Goal: Transaction & Acquisition: Purchase product/service

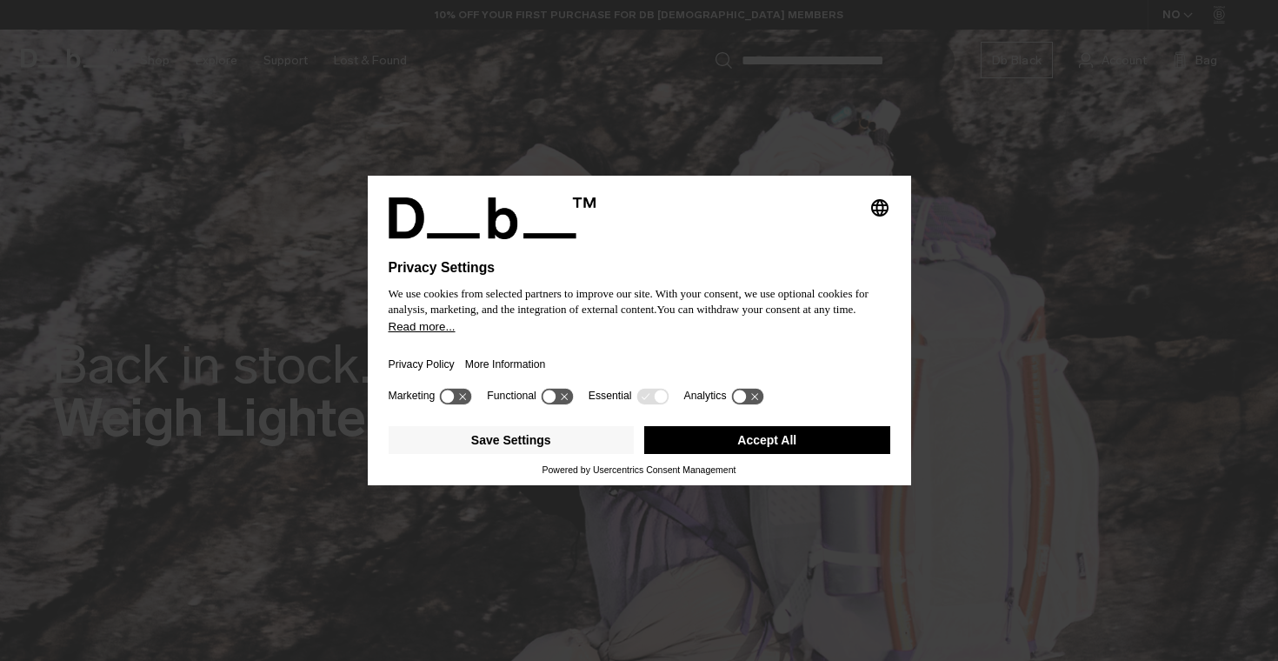
click at [731, 435] on button "Accept All" at bounding box center [767, 440] width 246 height 28
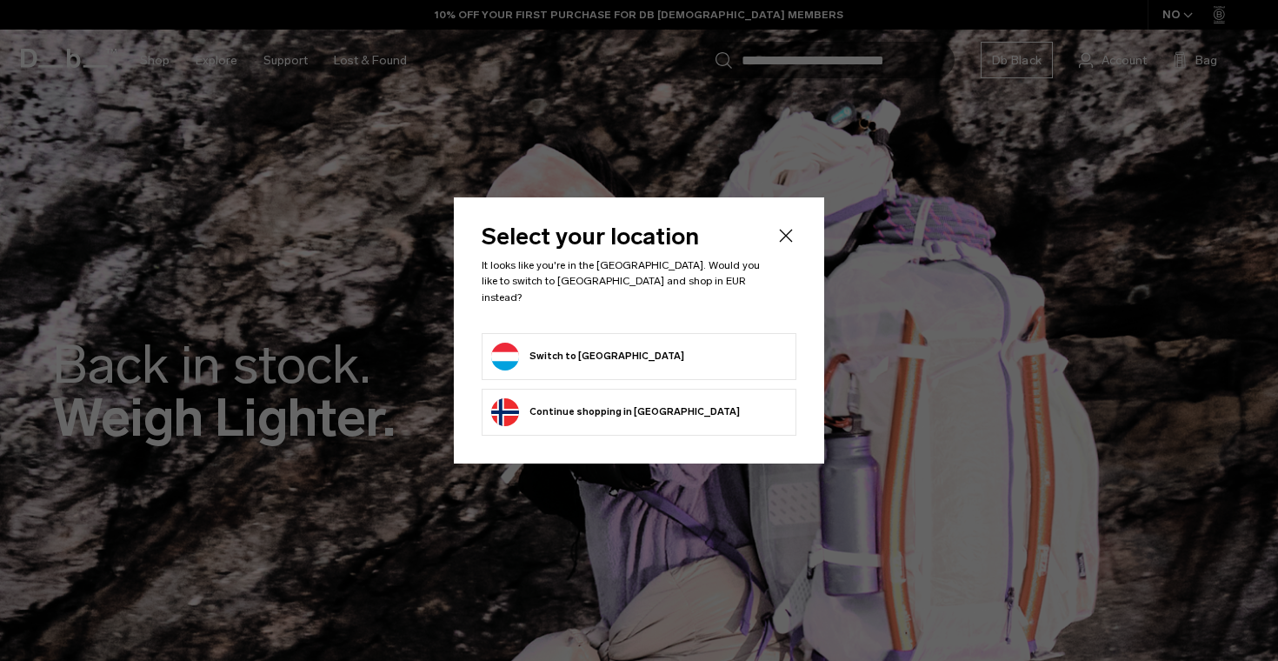
click at [619, 348] on button "Switch to Luxembourg" at bounding box center [587, 356] width 193 height 28
click at [540, 352] on button "Switch to Luxembourg" at bounding box center [587, 356] width 193 height 28
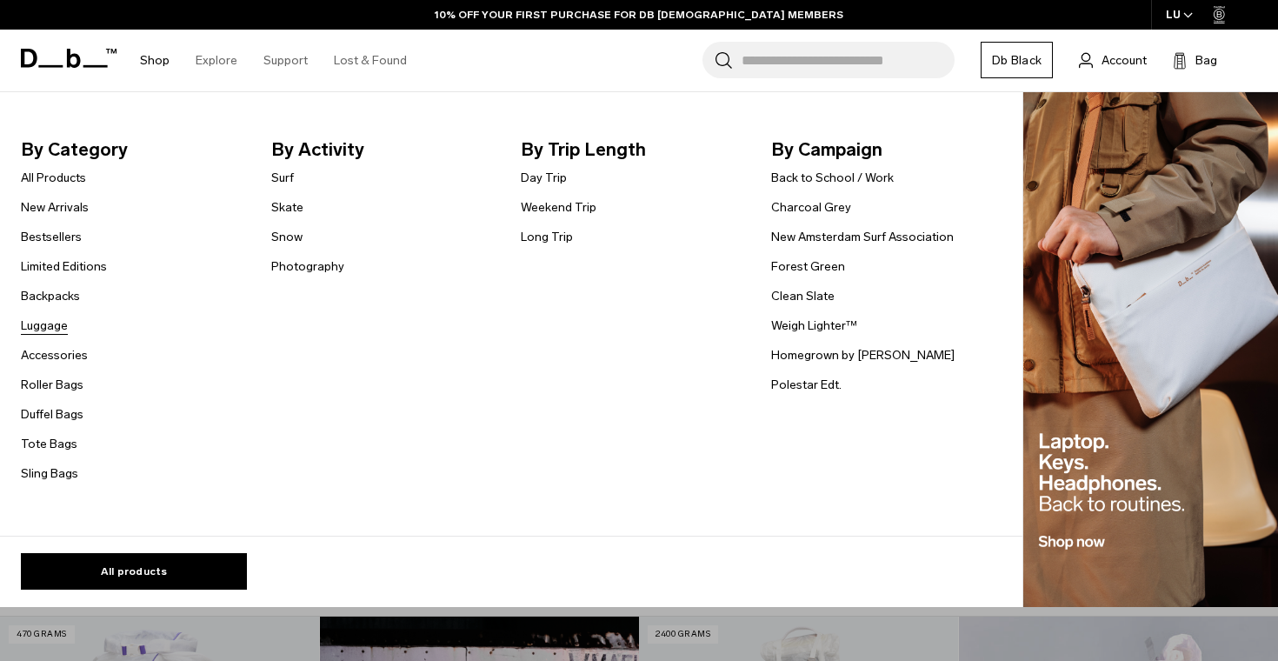
click at [55, 321] on link "Luggage" at bounding box center [44, 325] width 47 height 18
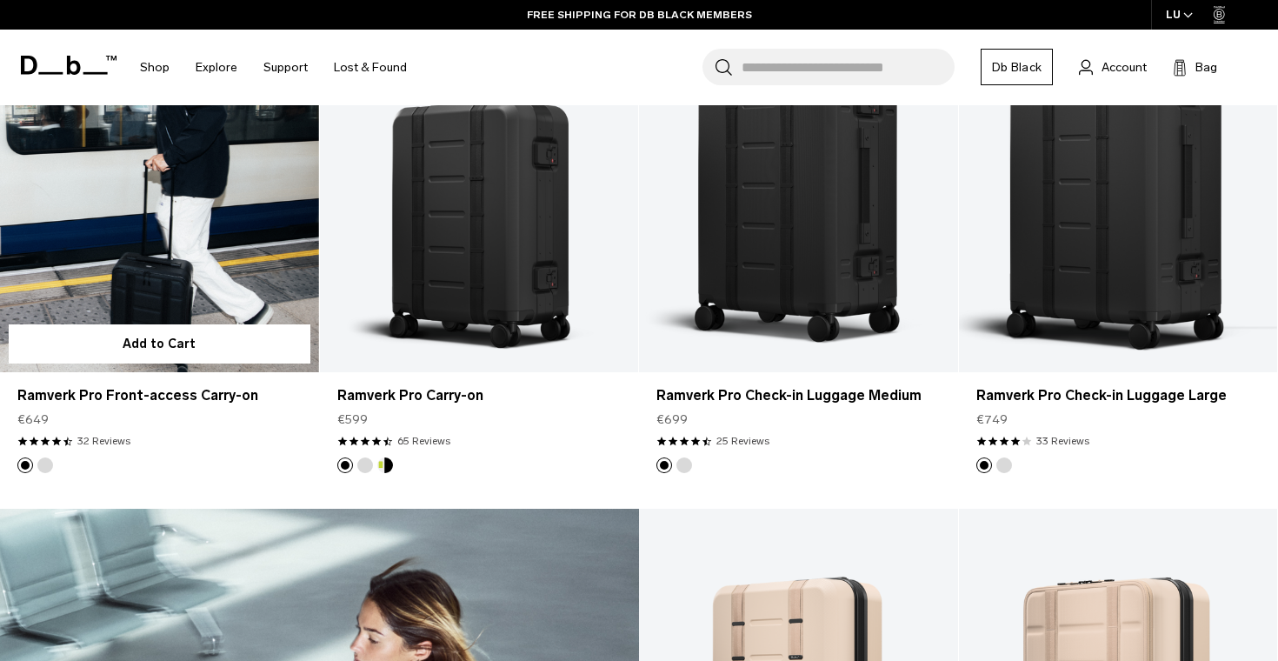
scroll to position [1865, 0]
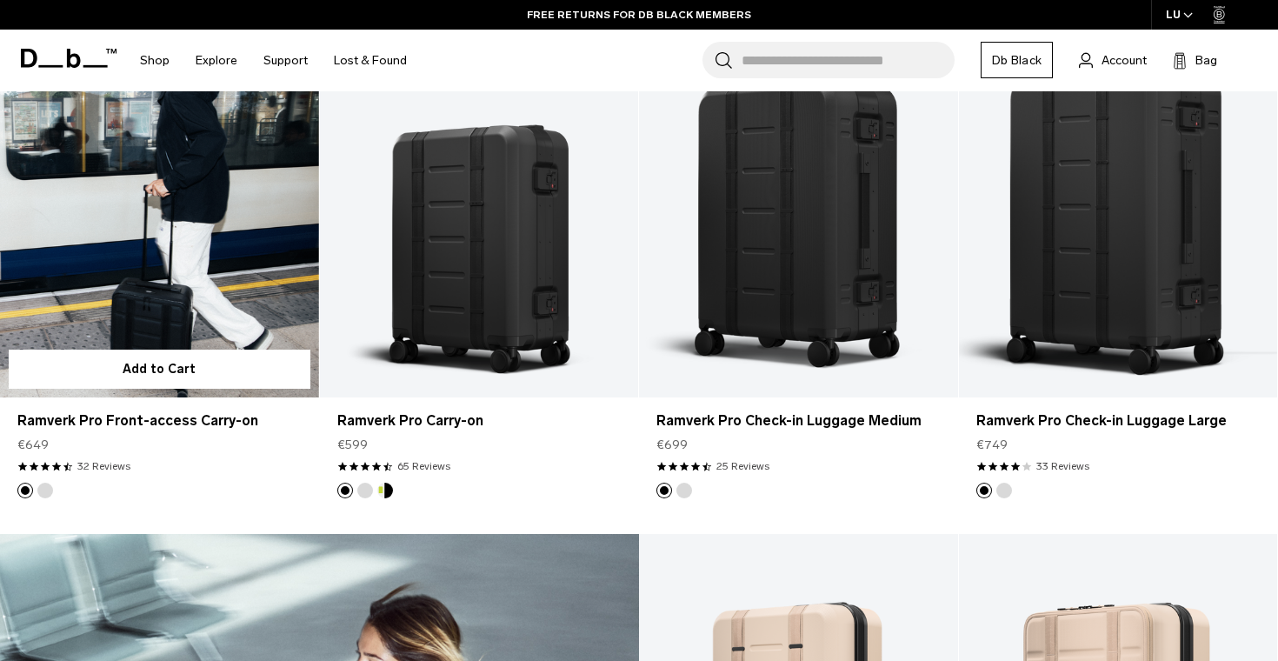
click at [217, 269] on link "Ramverk Pro Front-access Carry-on" at bounding box center [159, 220] width 319 height 354
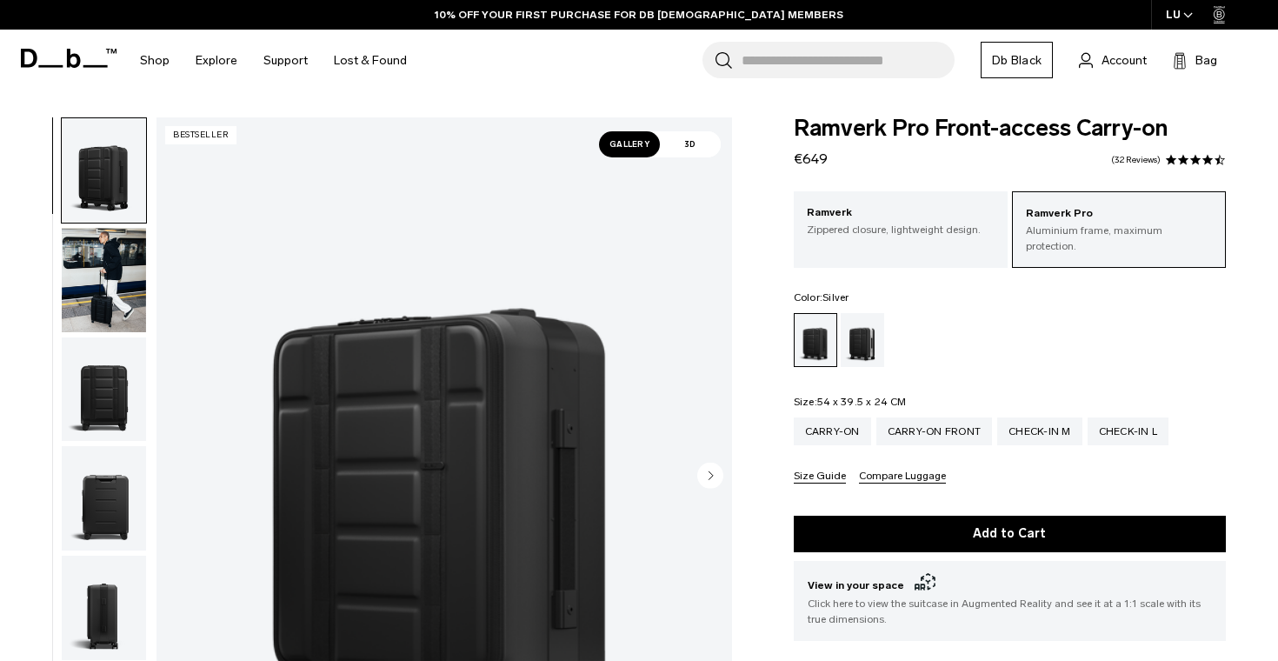
click at [868, 313] on div "Silver" at bounding box center [863, 340] width 44 height 54
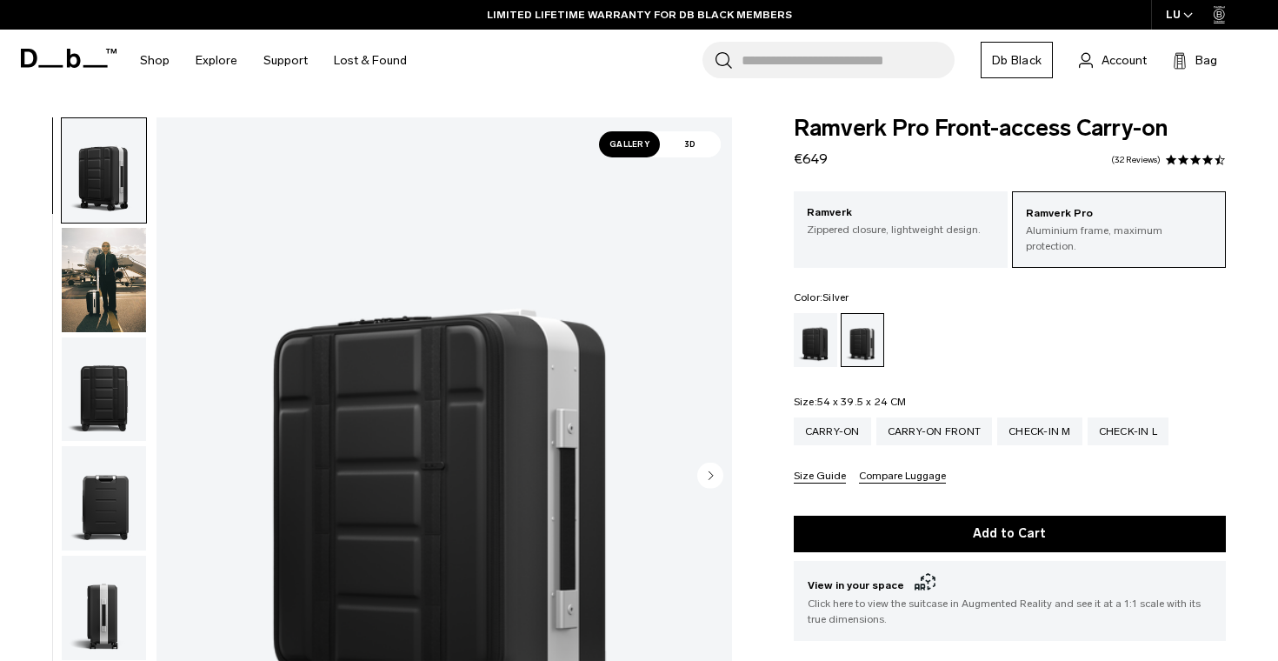
click at [143, 296] on img "button" at bounding box center [104, 280] width 84 height 104
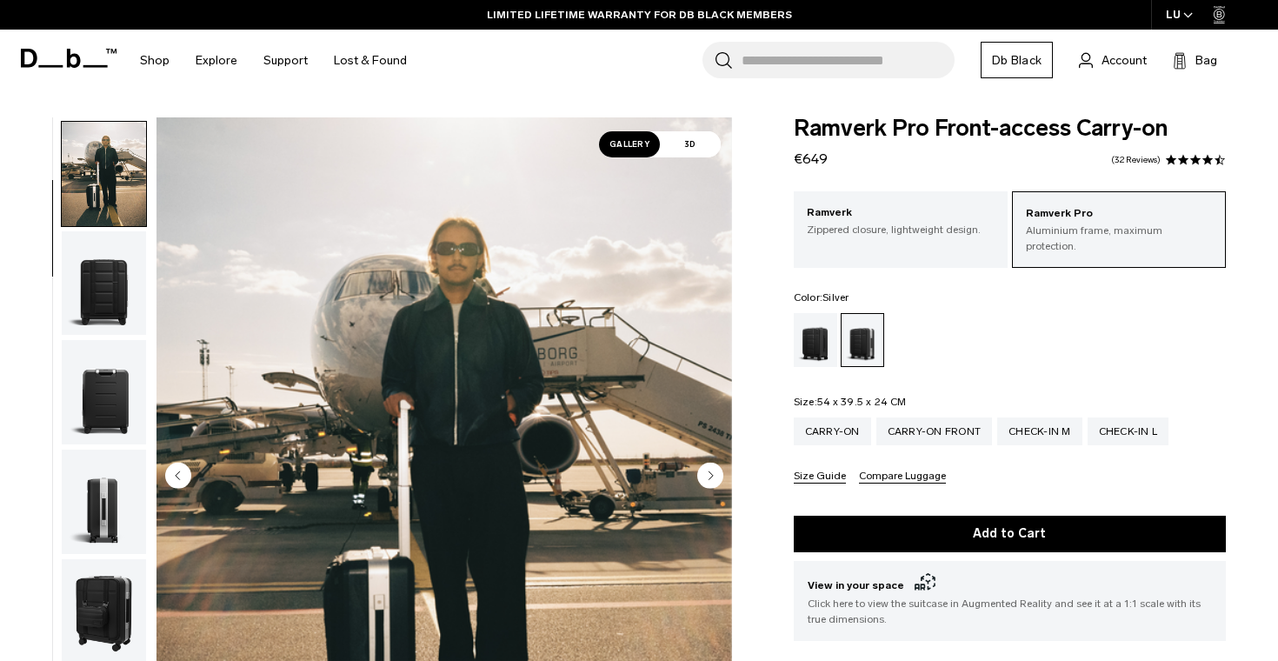
scroll to position [110, 0]
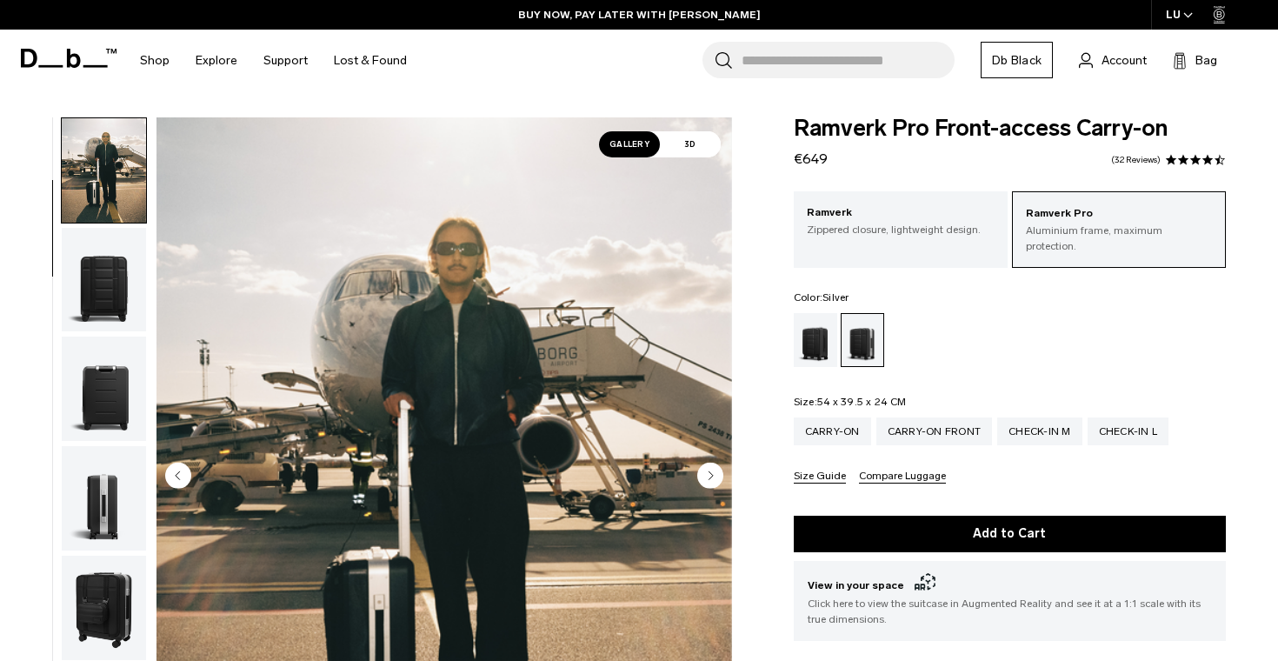
click at [110, 289] on img "button" at bounding box center [104, 280] width 84 height 104
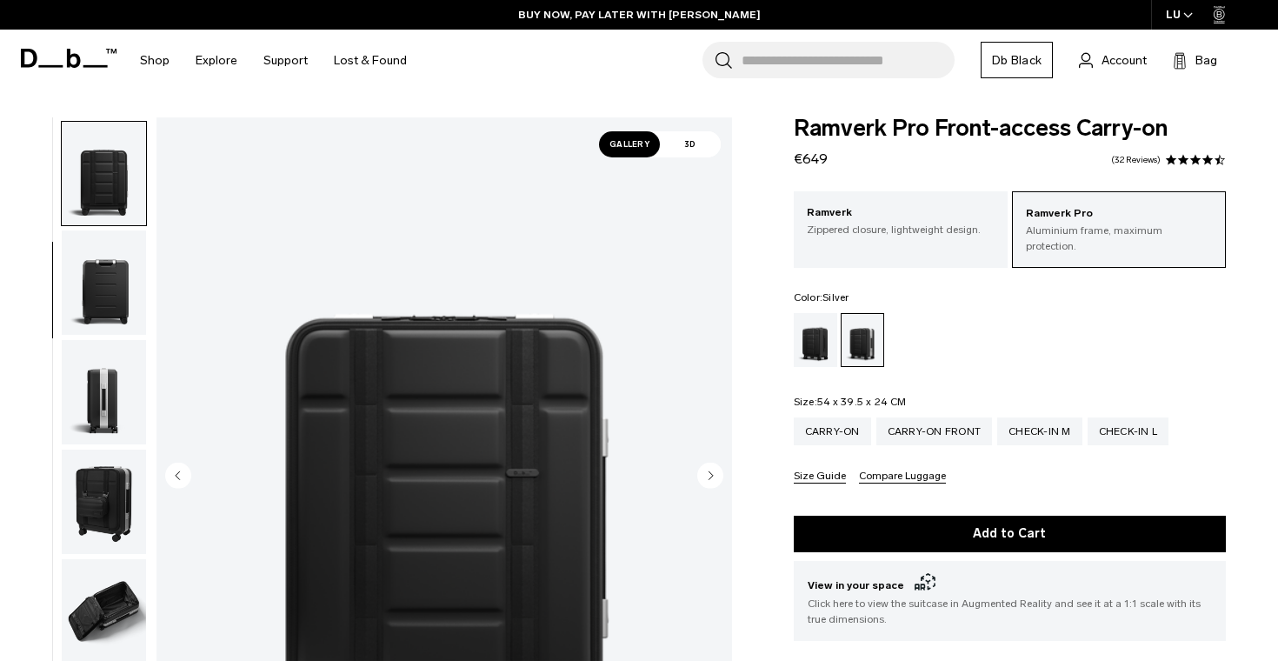
scroll to position [219, 0]
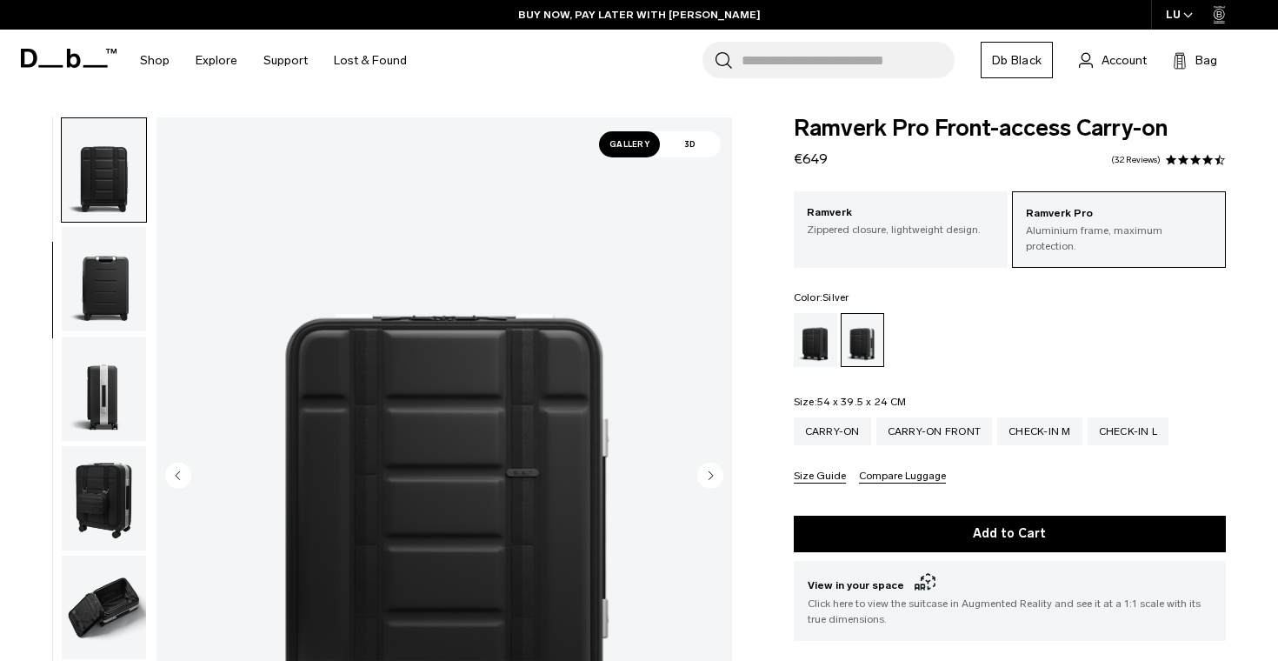
click at [100, 407] on img "button" at bounding box center [104, 388] width 84 height 104
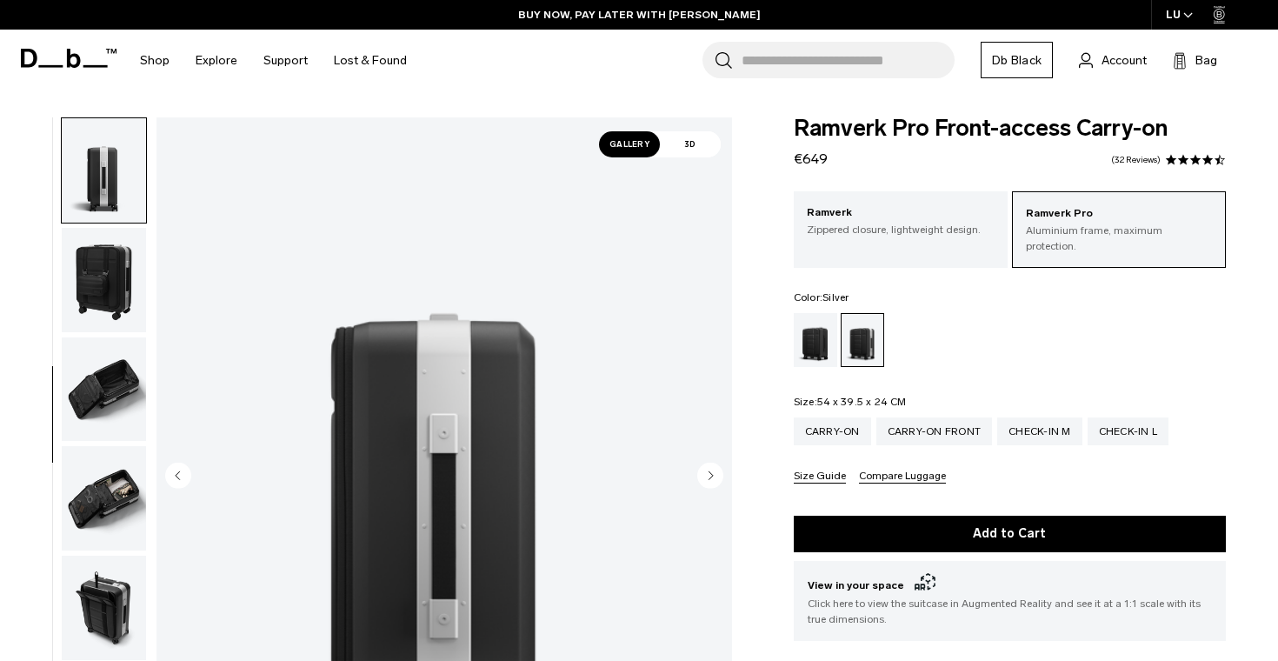
scroll to position [249, 0]
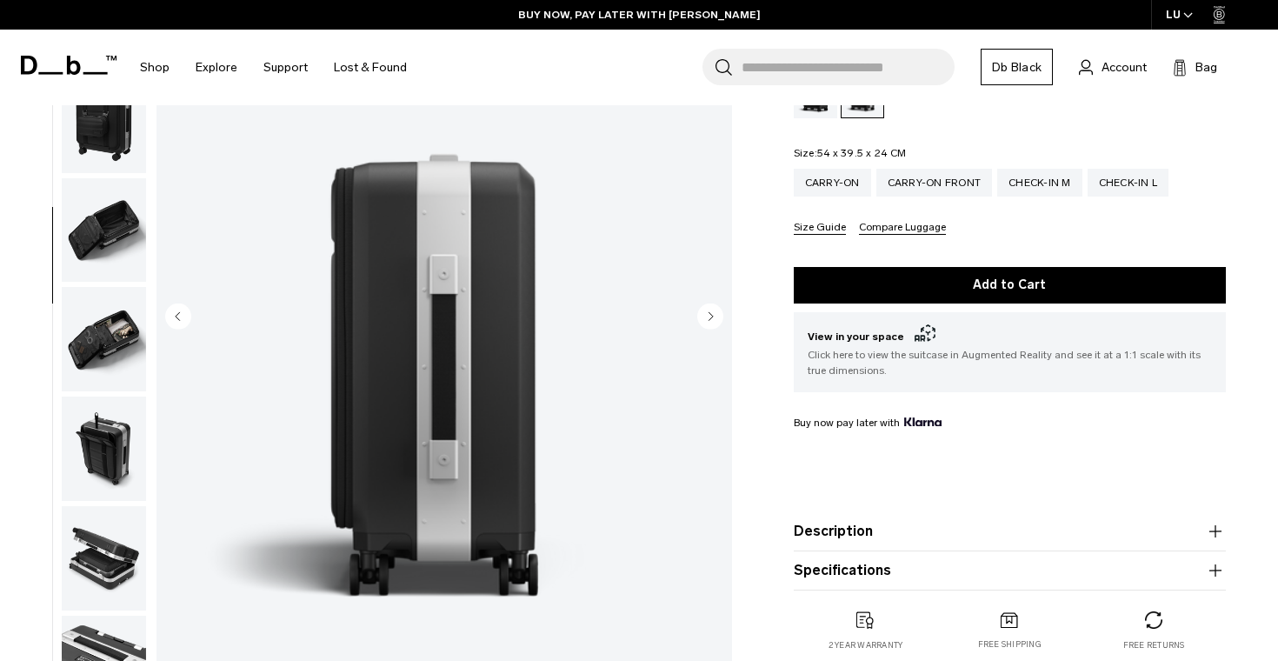
click at [120, 396] on img "button" at bounding box center [104, 448] width 84 height 104
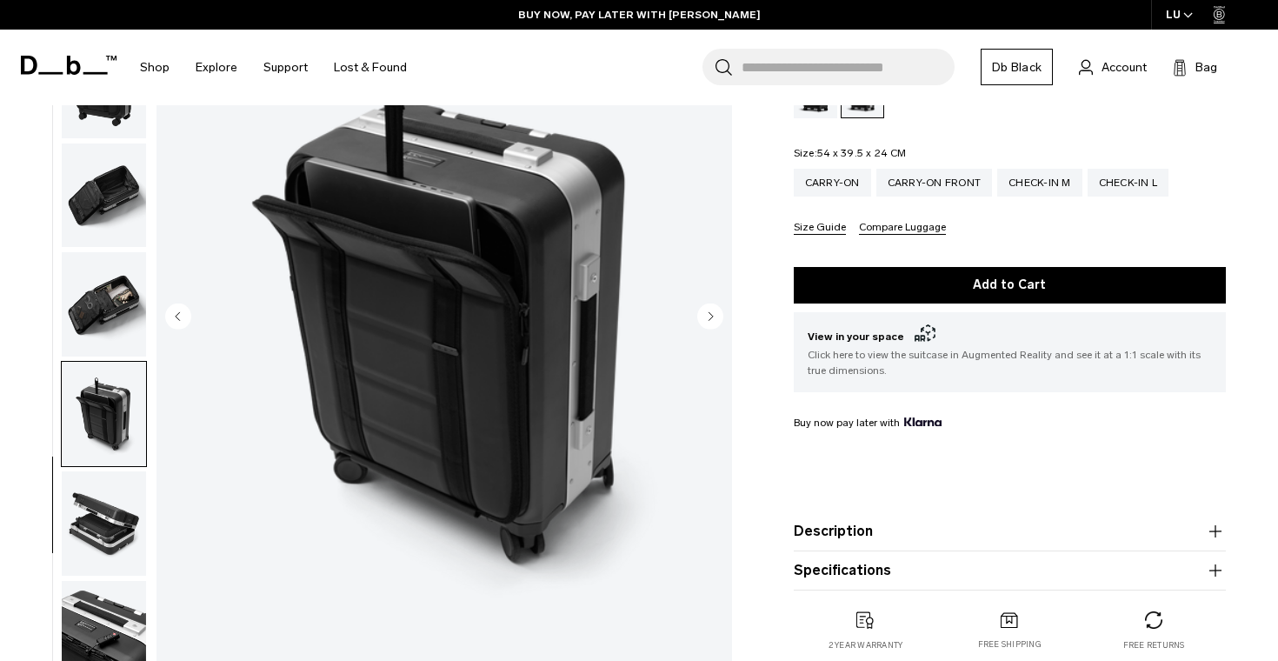
scroll to position [480, 0]
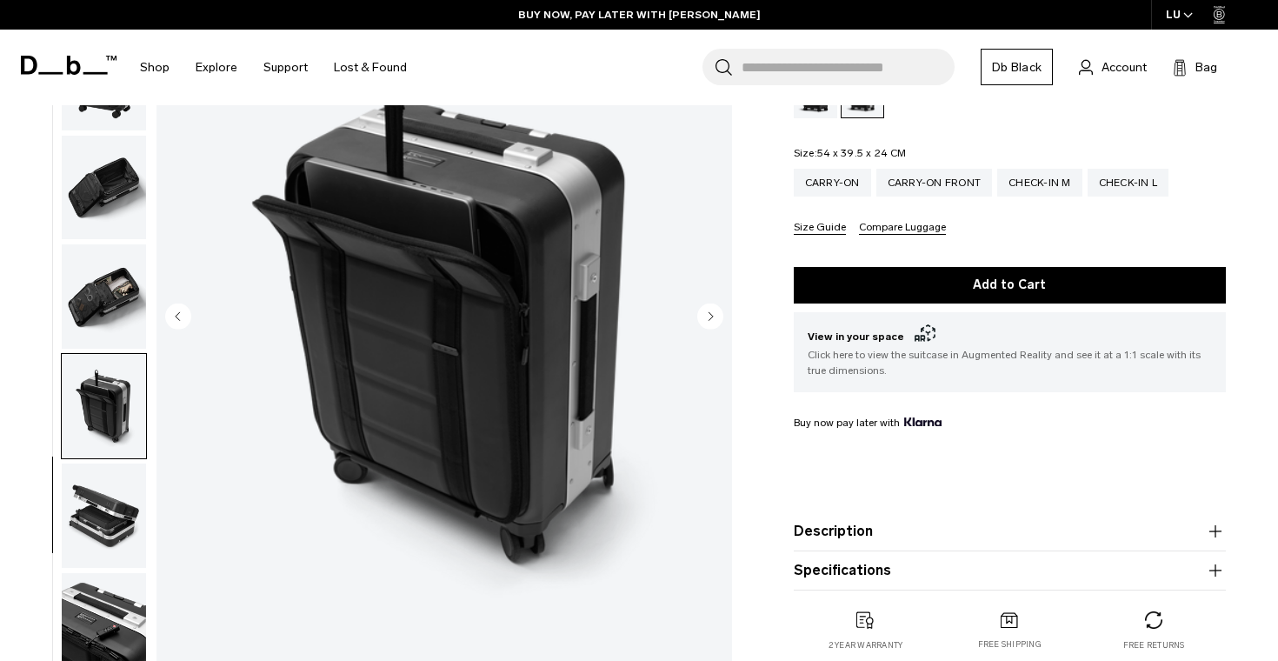
click at [155, 220] on div "09 / 11" at bounding box center [370, 322] width 741 height 728
click at [140, 268] on img "button" at bounding box center [104, 296] width 84 height 104
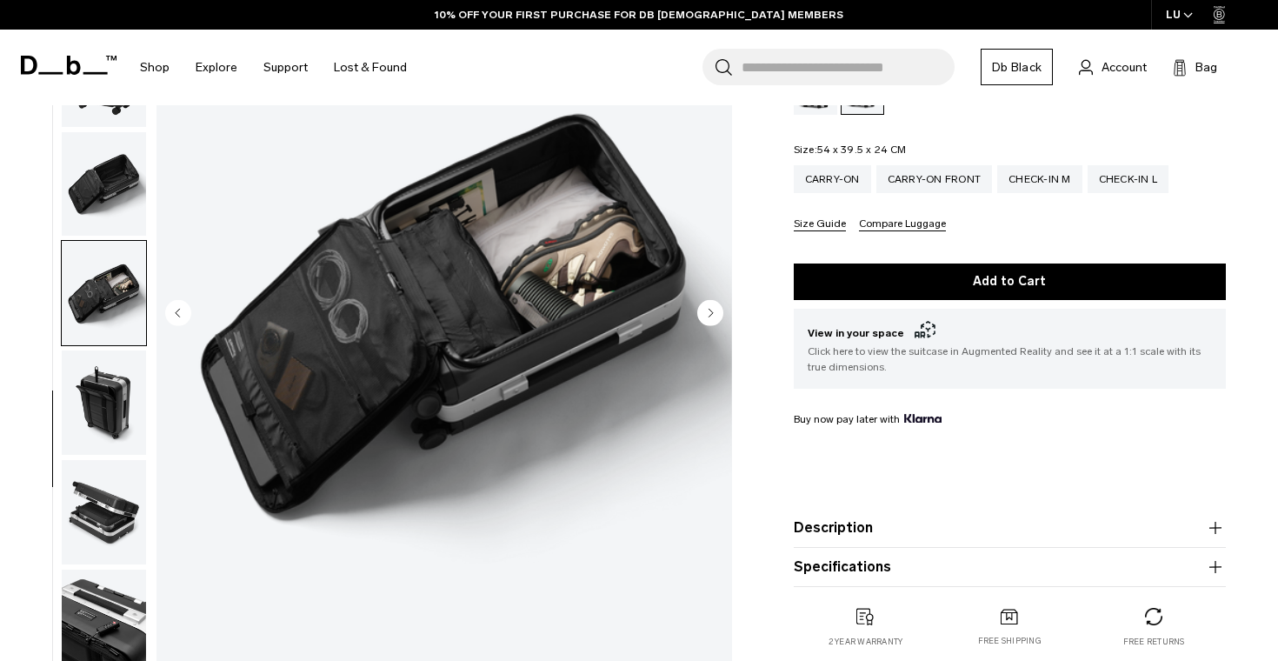
scroll to position [252, 0]
click at [69, 484] on img "button" at bounding box center [104, 512] width 84 height 104
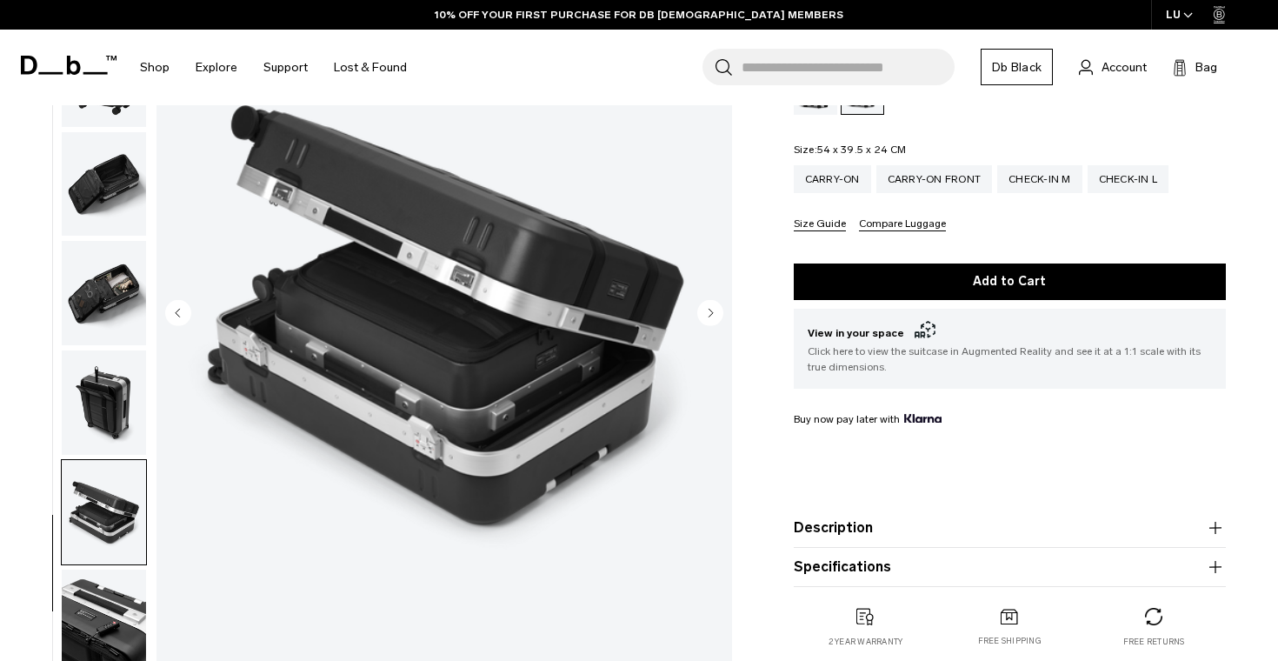
click at [121, 637] on img "button" at bounding box center [104, 621] width 84 height 104
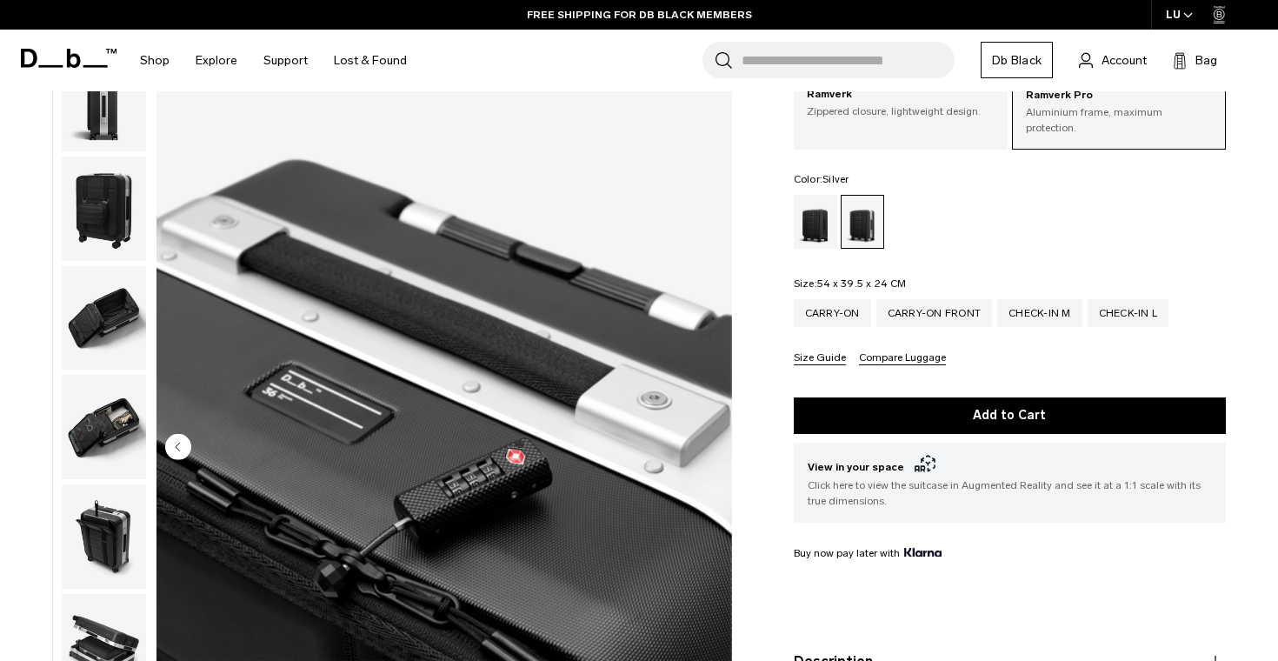
scroll to position [182, 0]
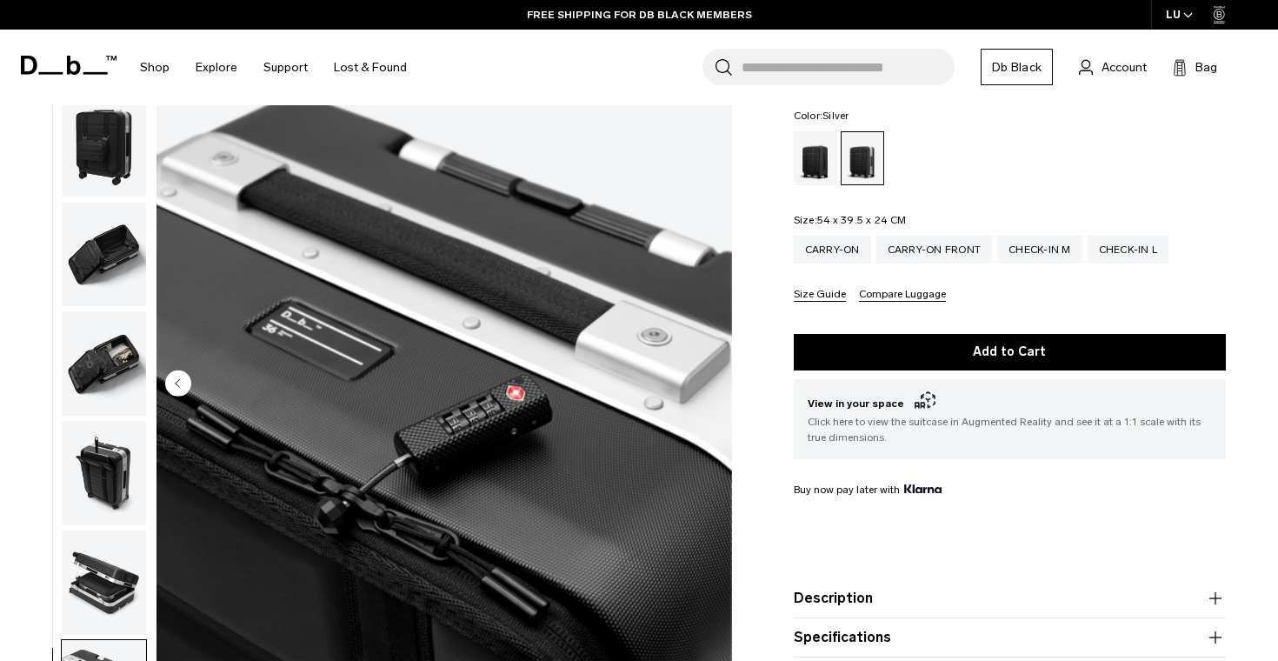
click at [915, 588] on button "Description" at bounding box center [1010, 598] width 432 height 21
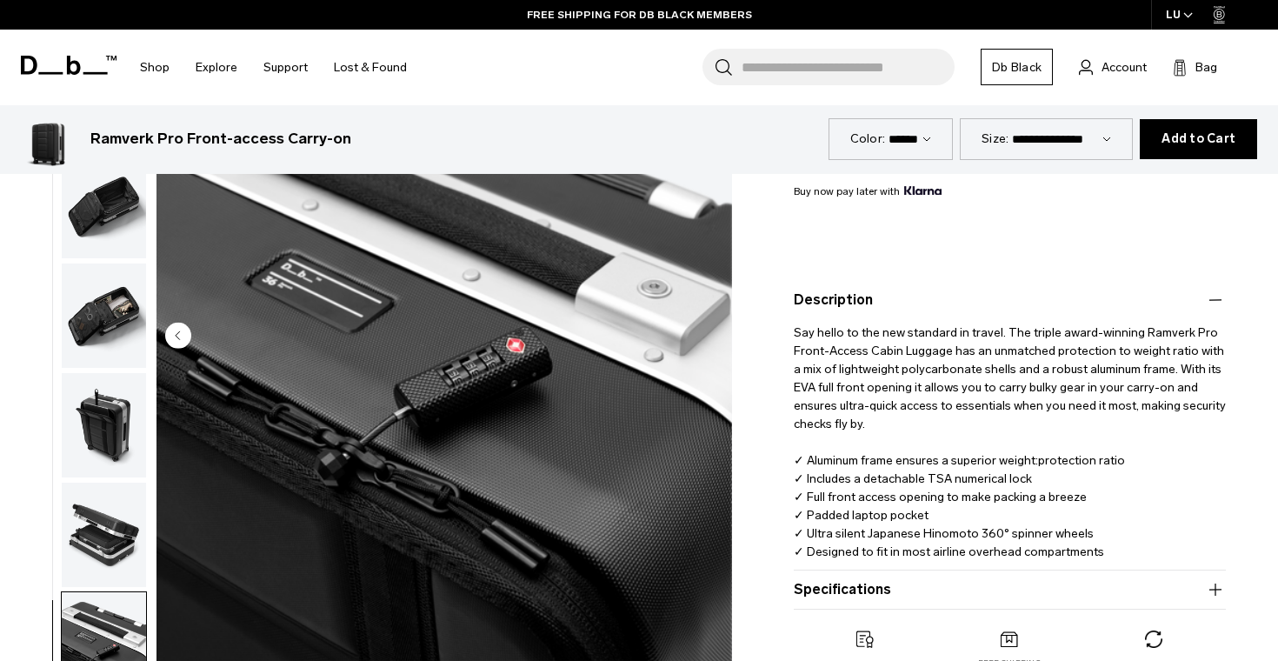
scroll to position [587, 0]
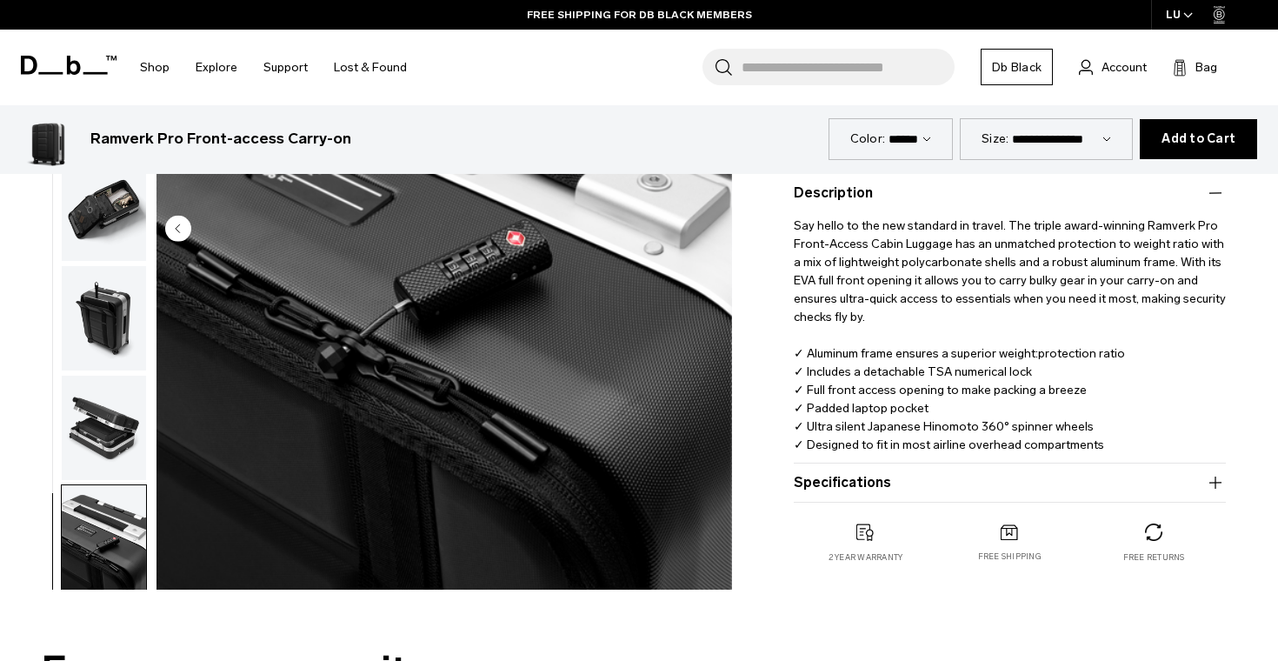
click at [898, 472] on button "Specifications" at bounding box center [1010, 482] width 432 height 21
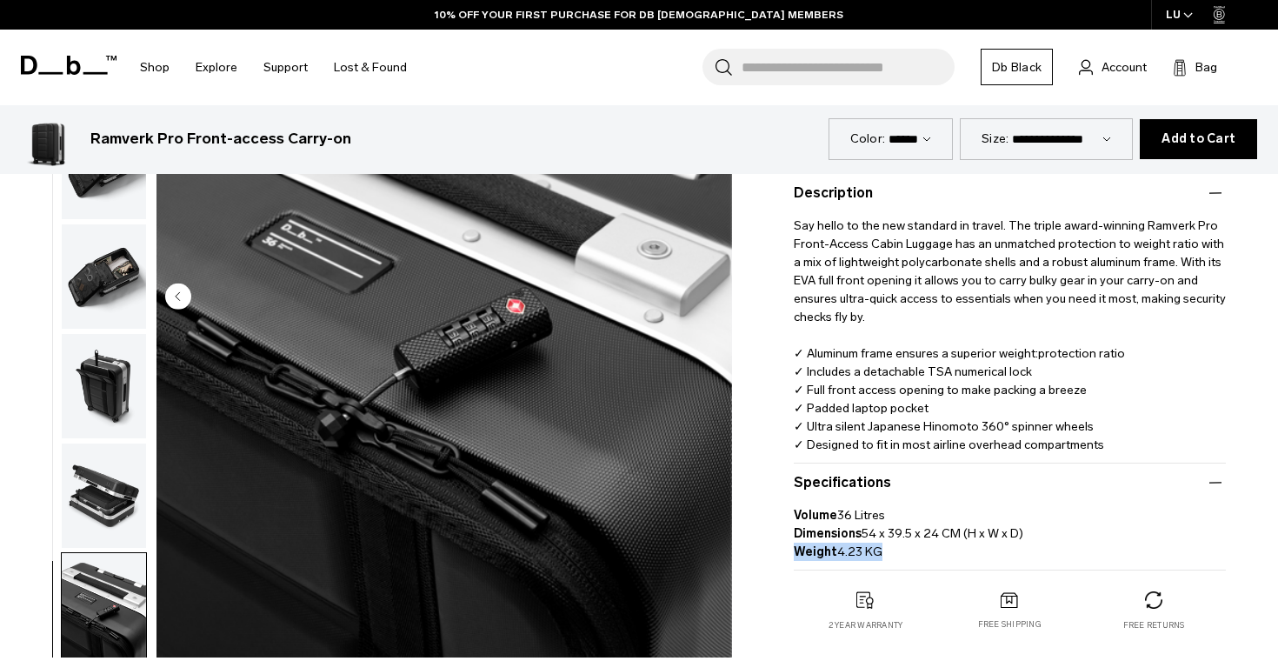
drag, startPoint x: 886, startPoint y: 539, endPoint x: 787, endPoint y: 528, distance: 99.7
click at [787, 528] on div "Ramverk Pro Front-access Carry-on €649 4.4 star rating 32 Reviews Ramverk Pro A…" at bounding box center [1009, 98] width 536 height 1135
click at [996, 528] on p "Volume 36 Litres Dimensions 54 x 39.5 x 24 CM (H x W x D) Weight 4.23 KG" at bounding box center [1010, 527] width 432 height 68
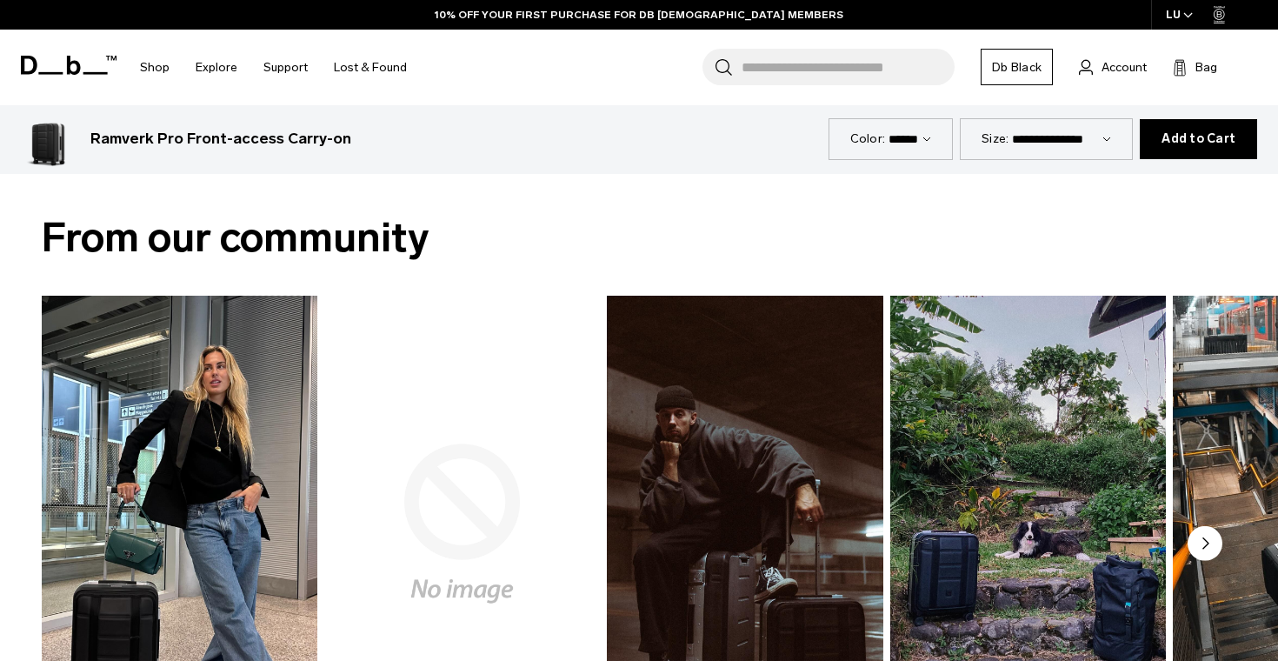
scroll to position [901, 0]
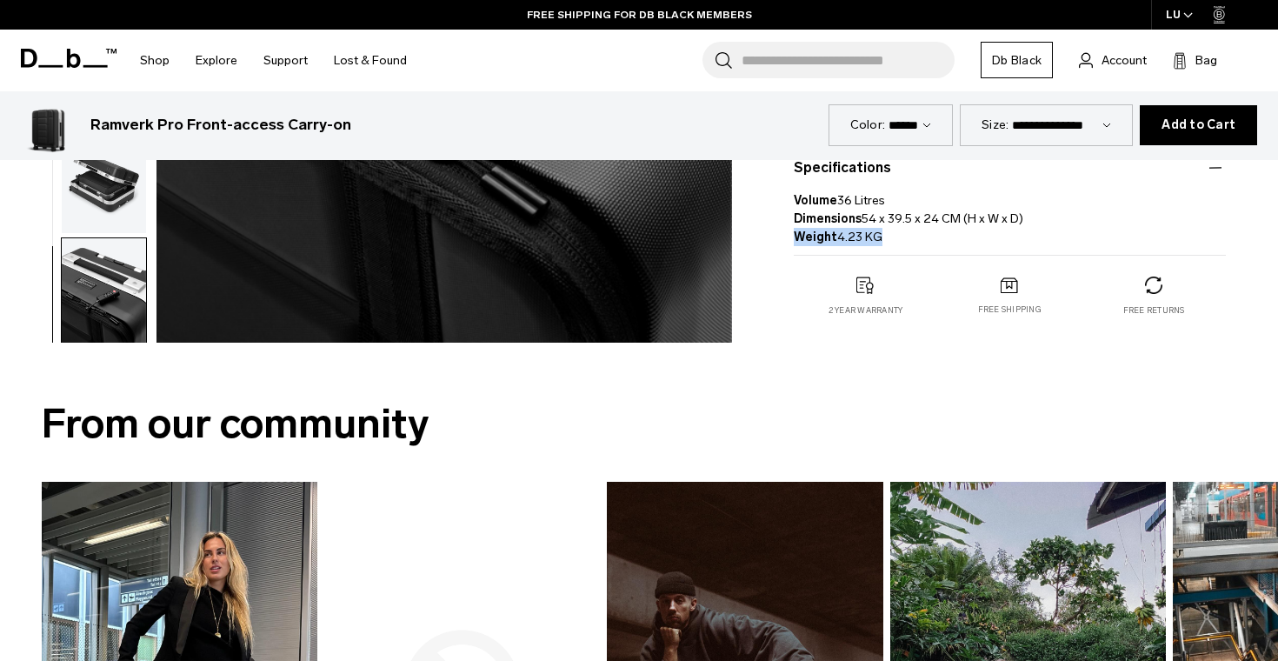
drag, startPoint x: 890, startPoint y: 217, endPoint x: 769, endPoint y: 222, distance: 120.9
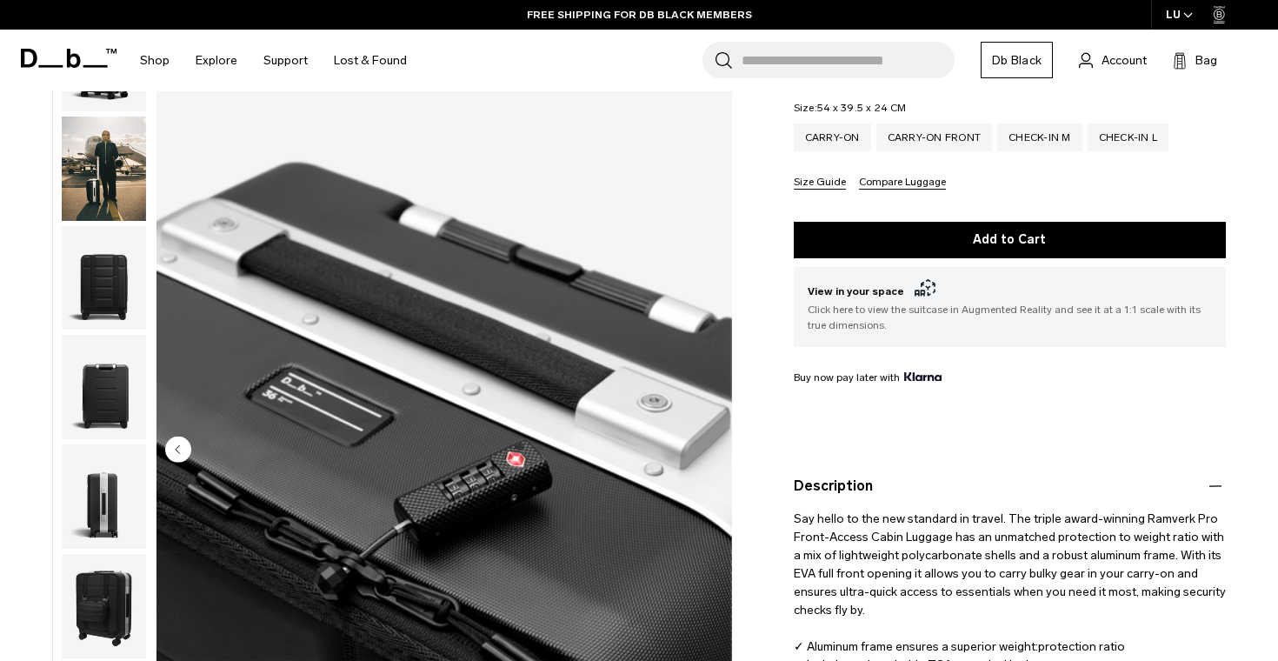
scroll to position [0, 0]
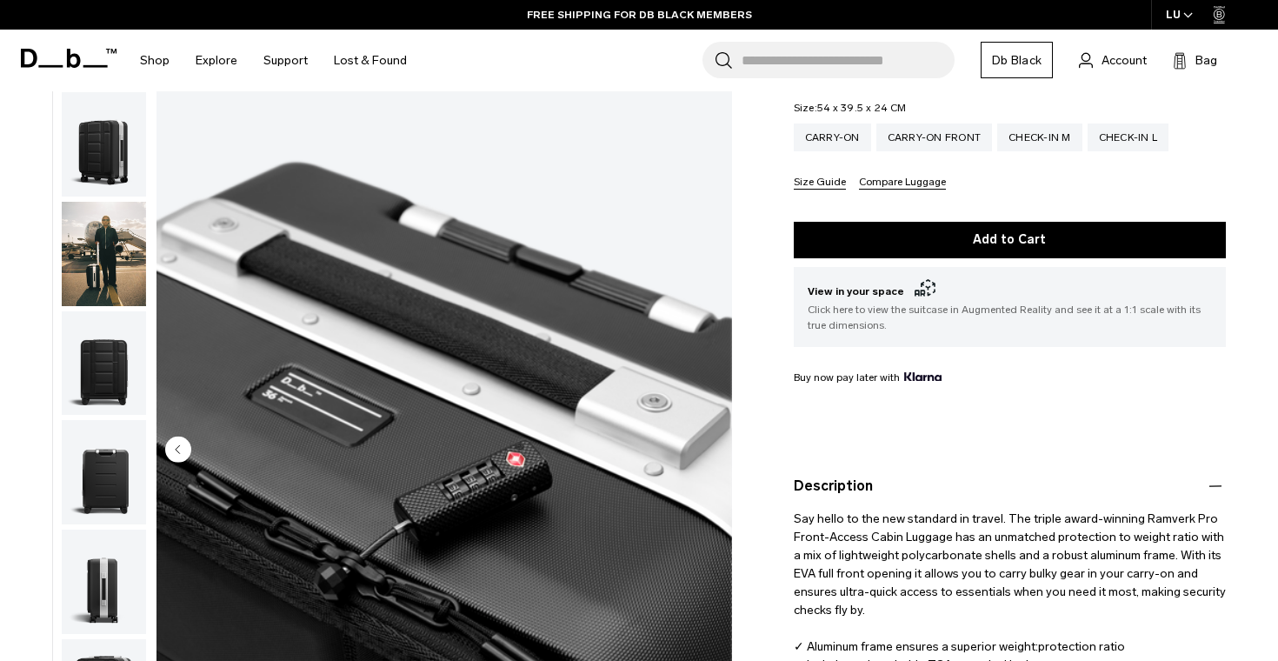
click at [94, 241] on img "button" at bounding box center [104, 254] width 84 height 104
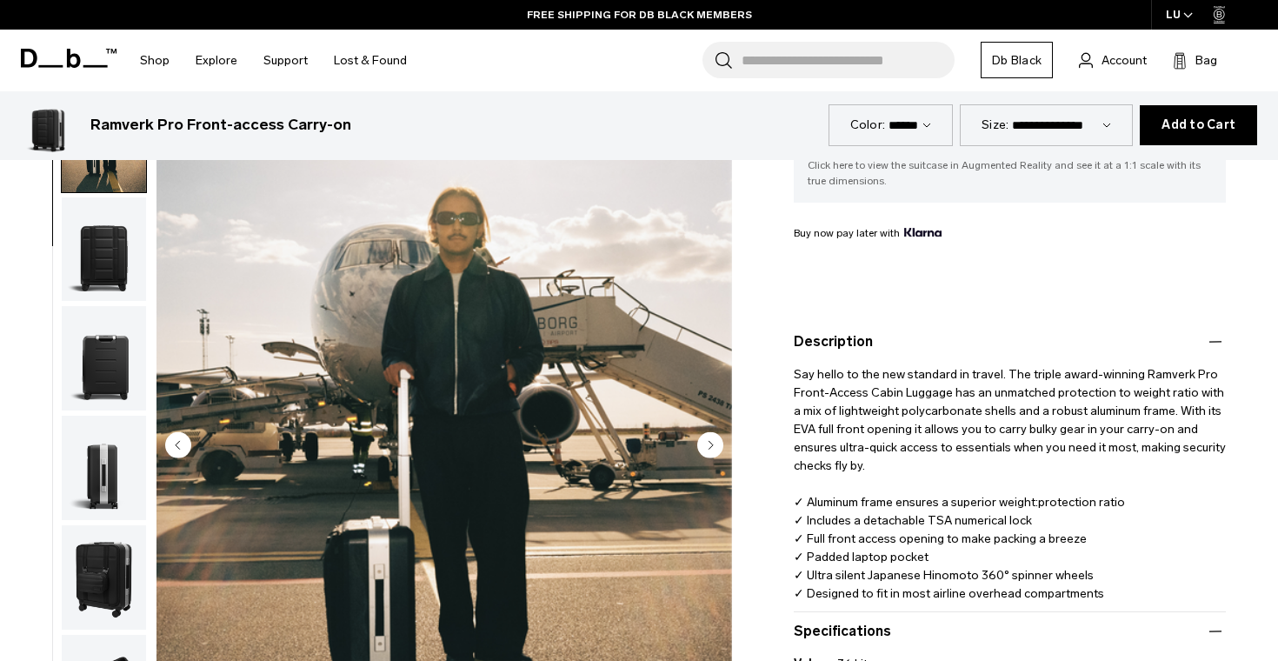
scroll to position [561, 0]
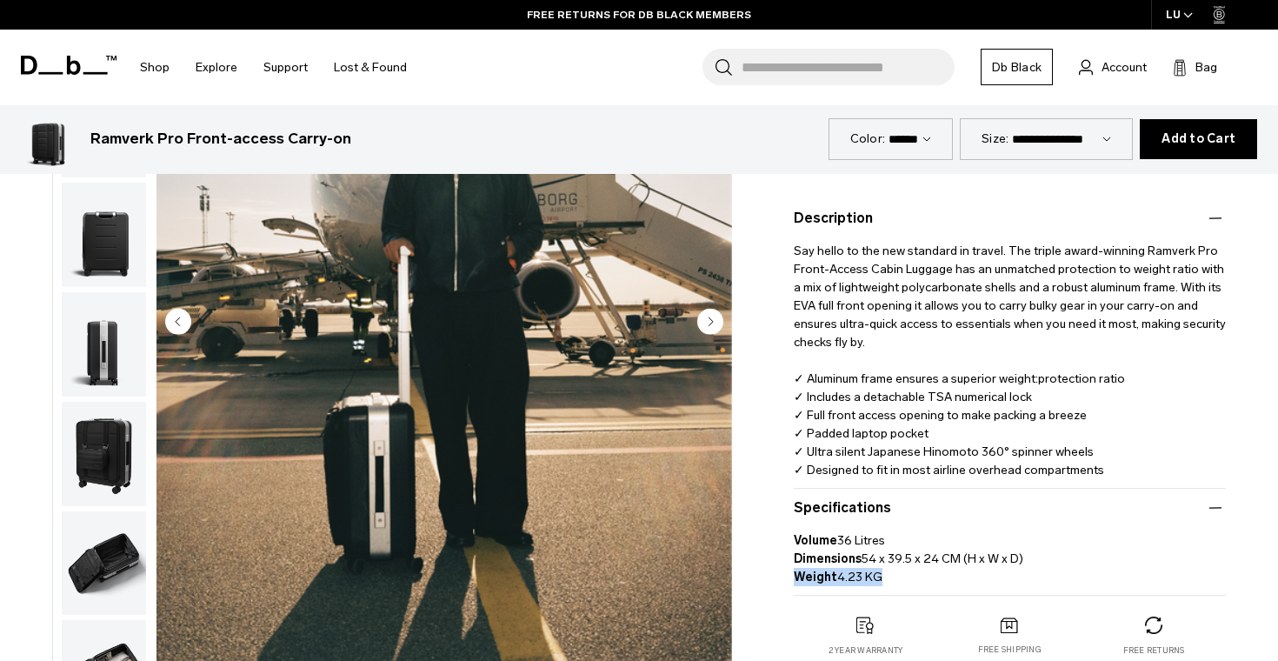
click at [700, 308] on circle "Next slide" at bounding box center [710, 321] width 26 height 26
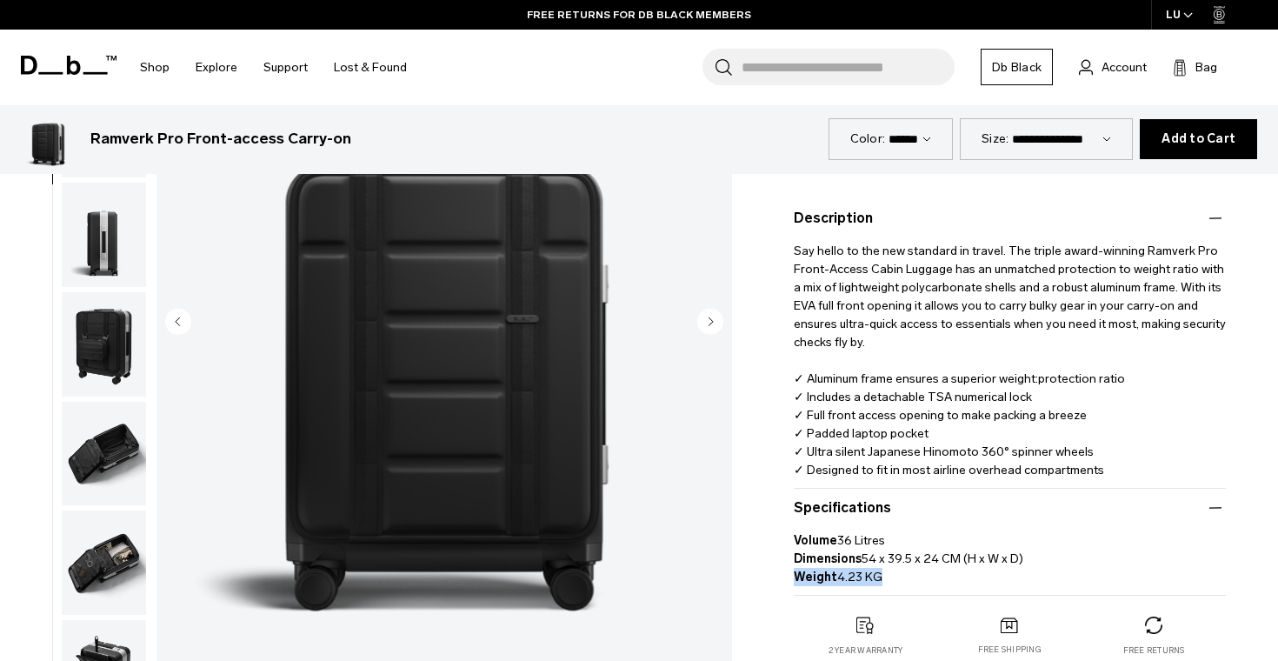
click at [700, 308] on circle "Next slide" at bounding box center [710, 321] width 26 height 26
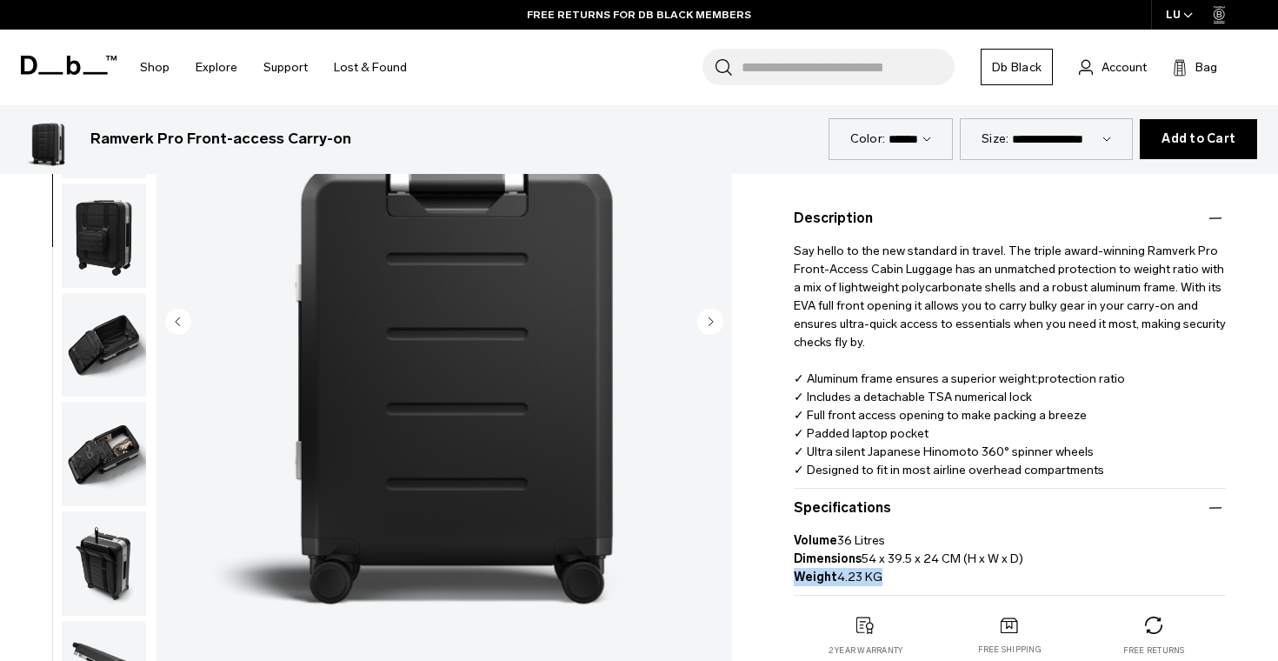
click at [700, 308] on circle "Next slide" at bounding box center [710, 321] width 26 height 26
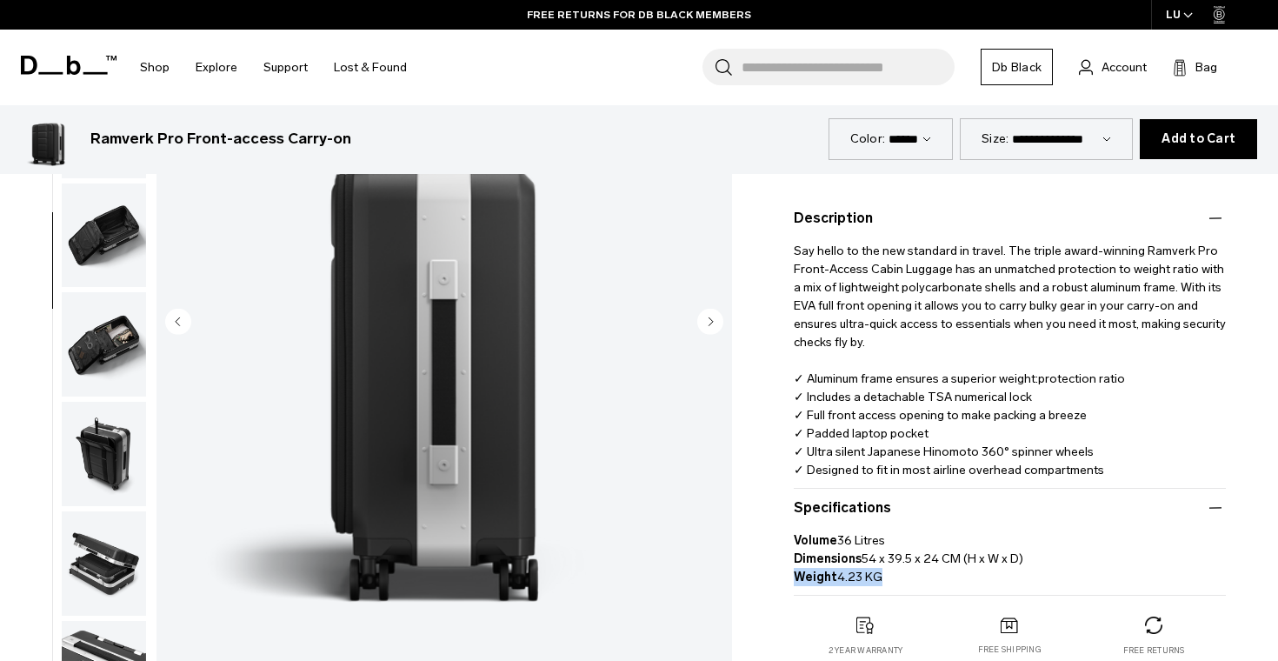
click at [700, 308] on circle "Next slide" at bounding box center [710, 321] width 26 height 26
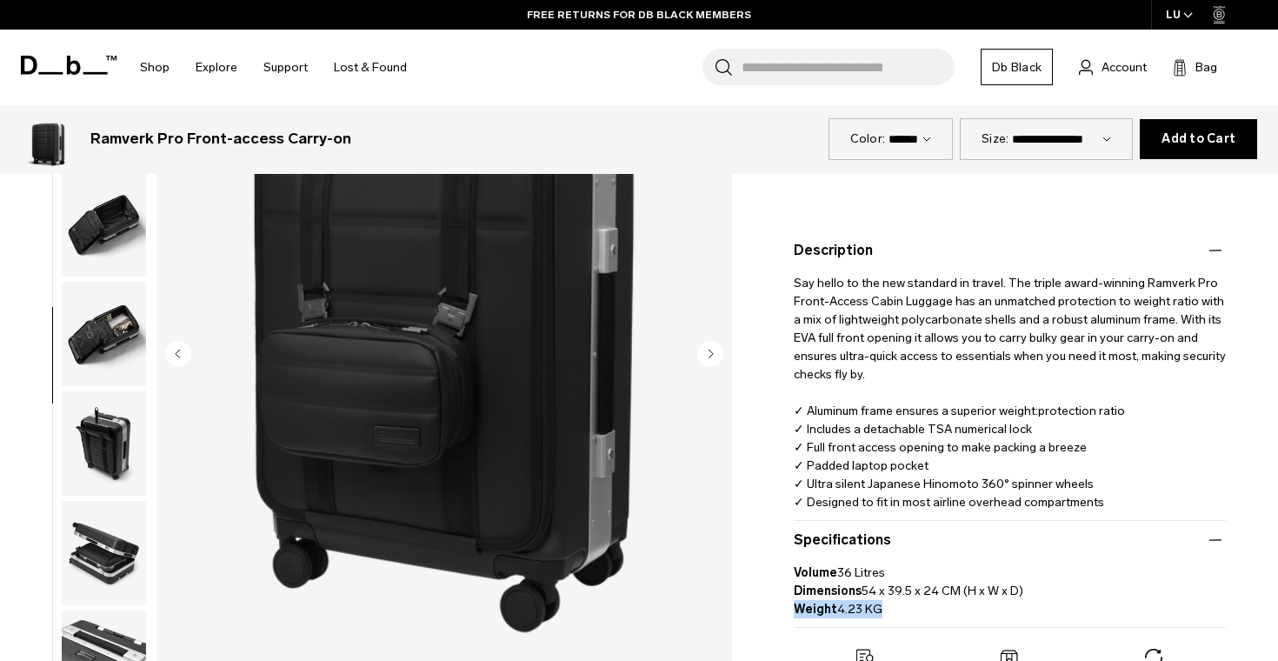
scroll to position [528, 0]
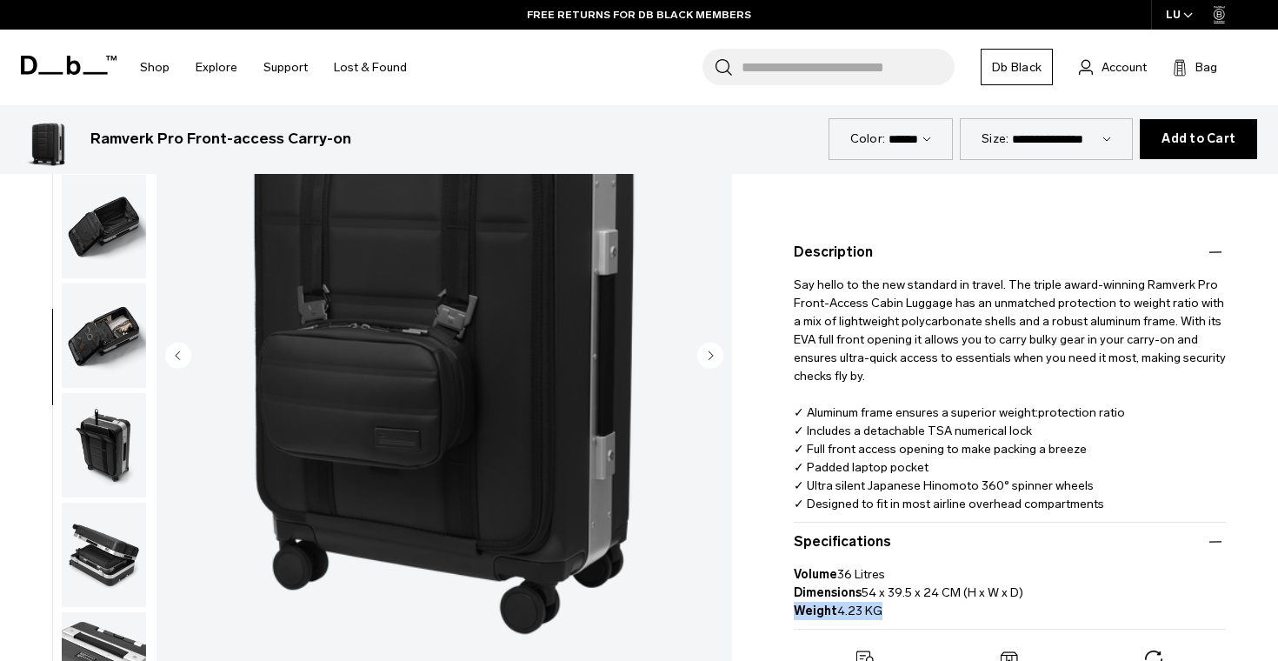
click at [710, 342] on circle "Next slide" at bounding box center [710, 355] width 26 height 26
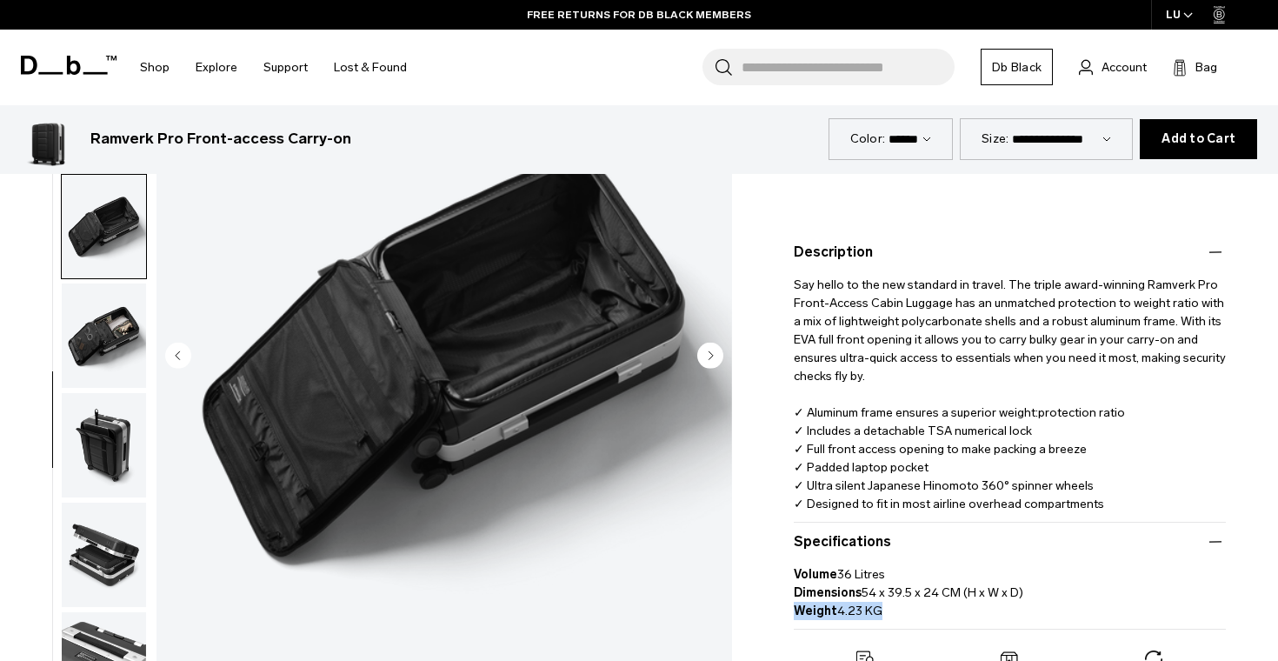
click at [705, 342] on circle "Next slide" at bounding box center [710, 355] width 26 height 26
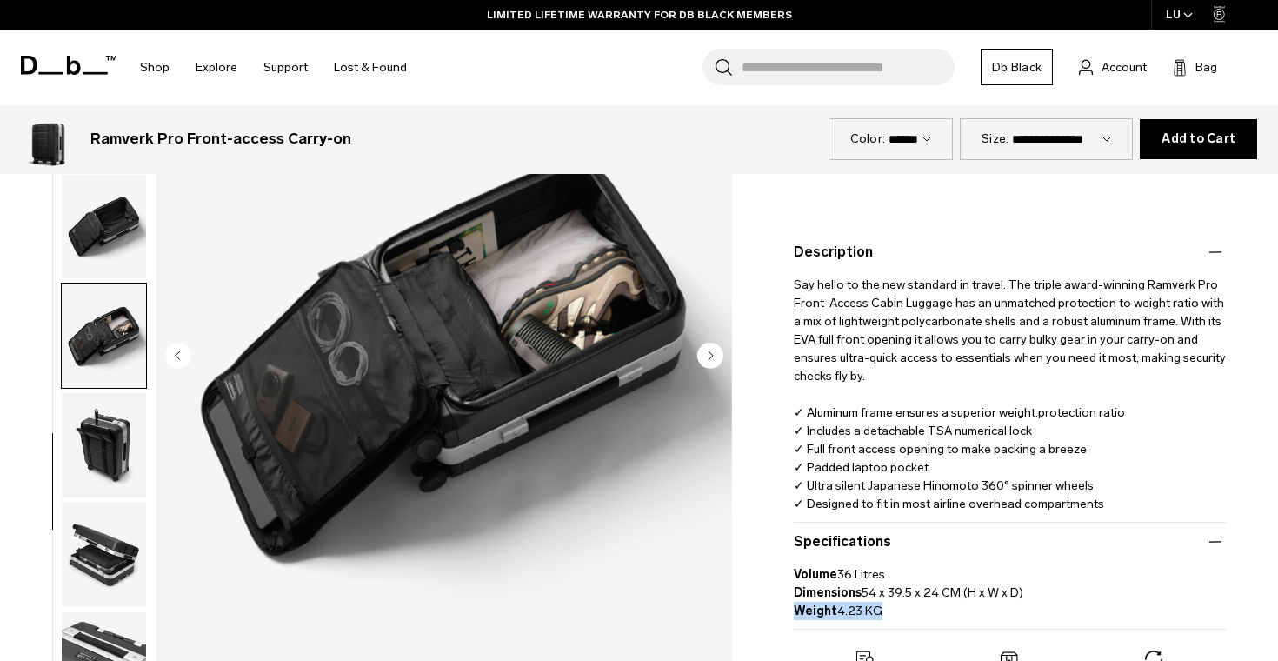
click at [706, 342] on circle "Next slide" at bounding box center [710, 355] width 26 height 26
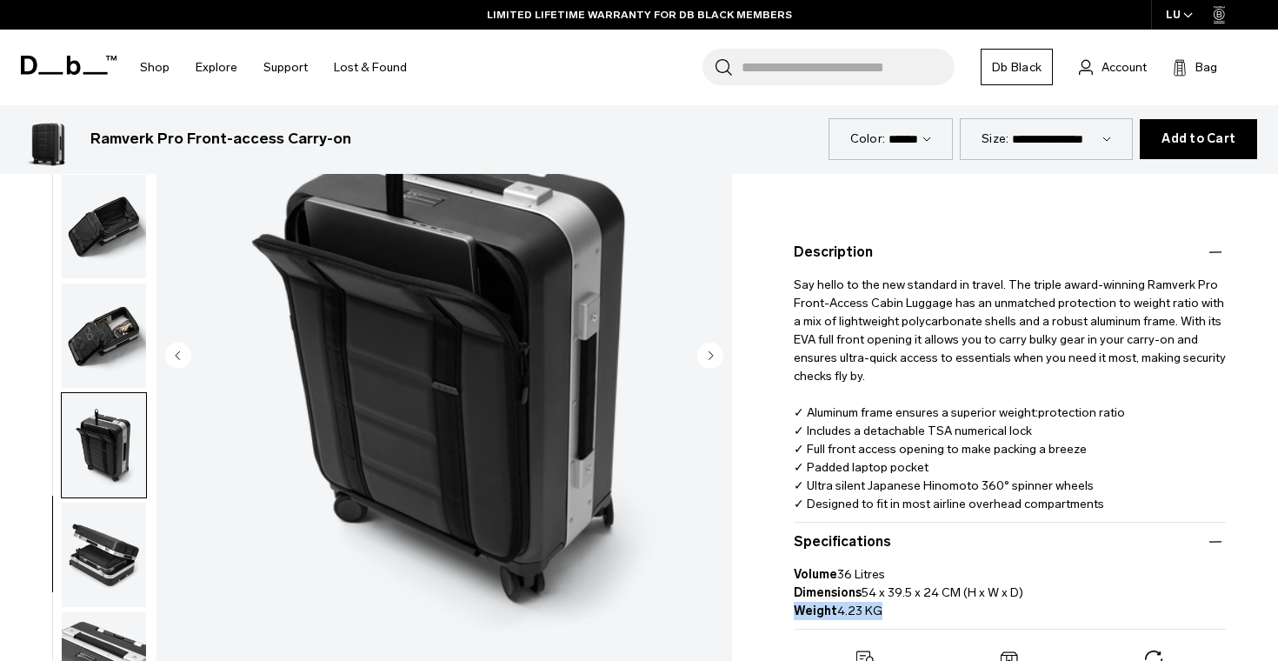
click at [706, 342] on circle "Next slide" at bounding box center [710, 355] width 26 height 26
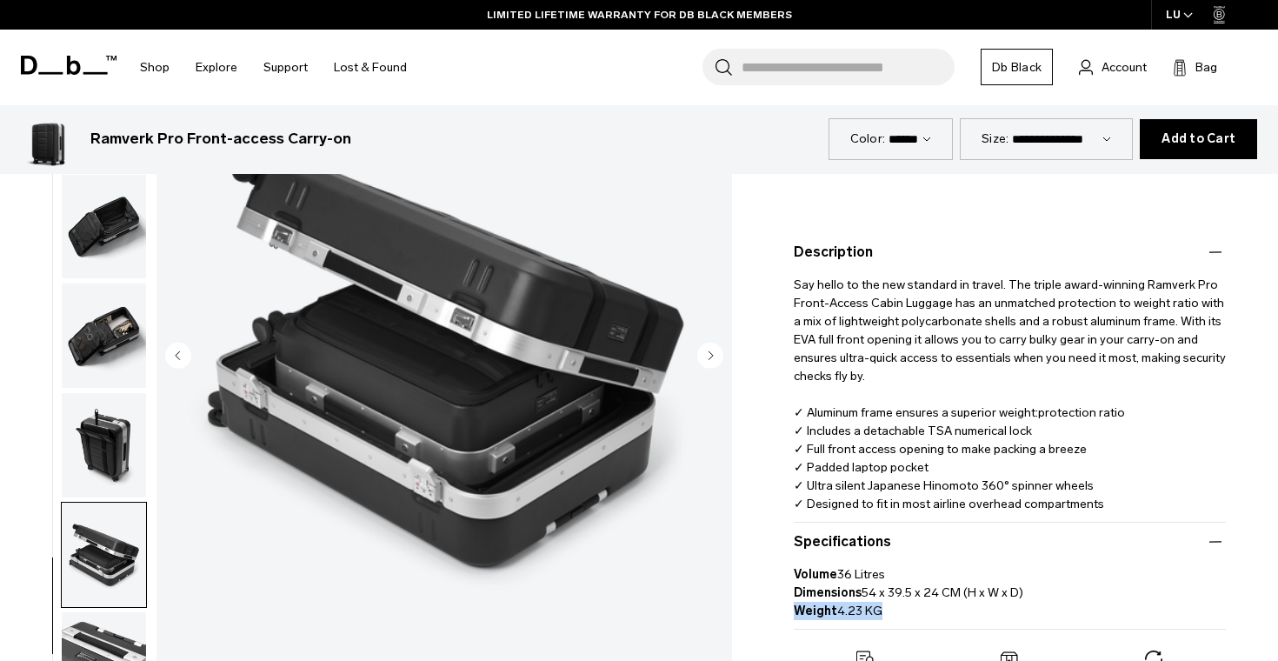
click at [706, 342] on circle "Next slide" at bounding box center [710, 355] width 26 height 26
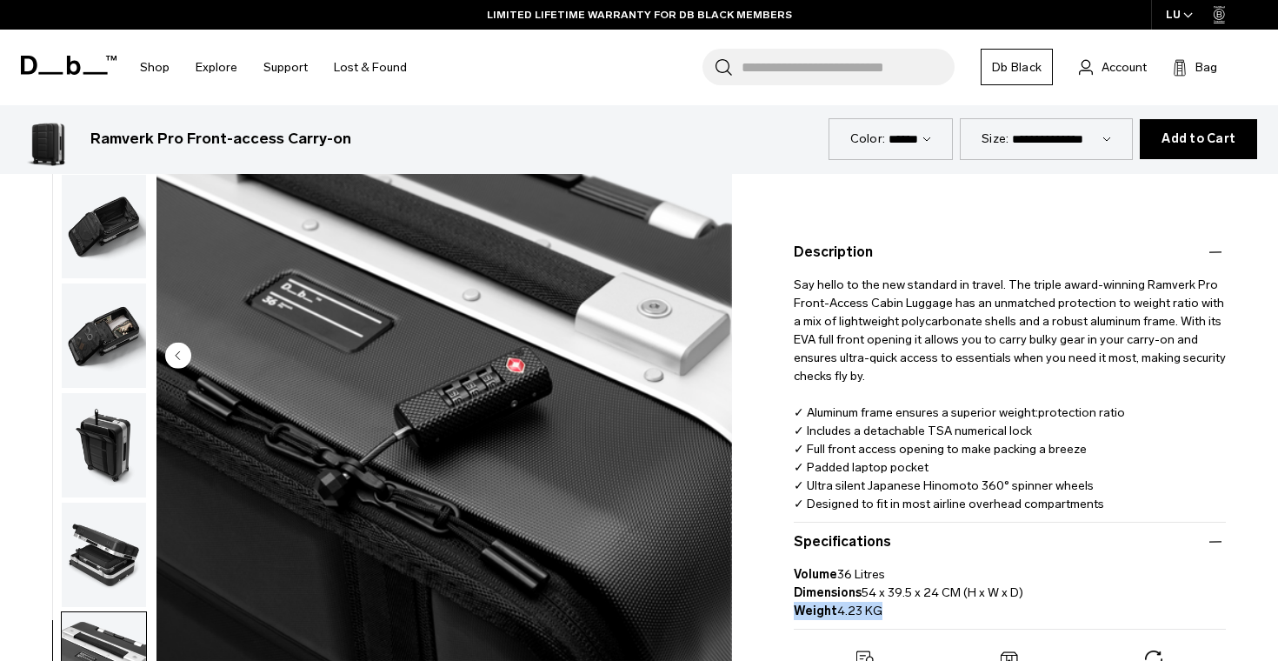
click at [706, 336] on img "11 / 11" at bounding box center [443, 356] width 575 height 719
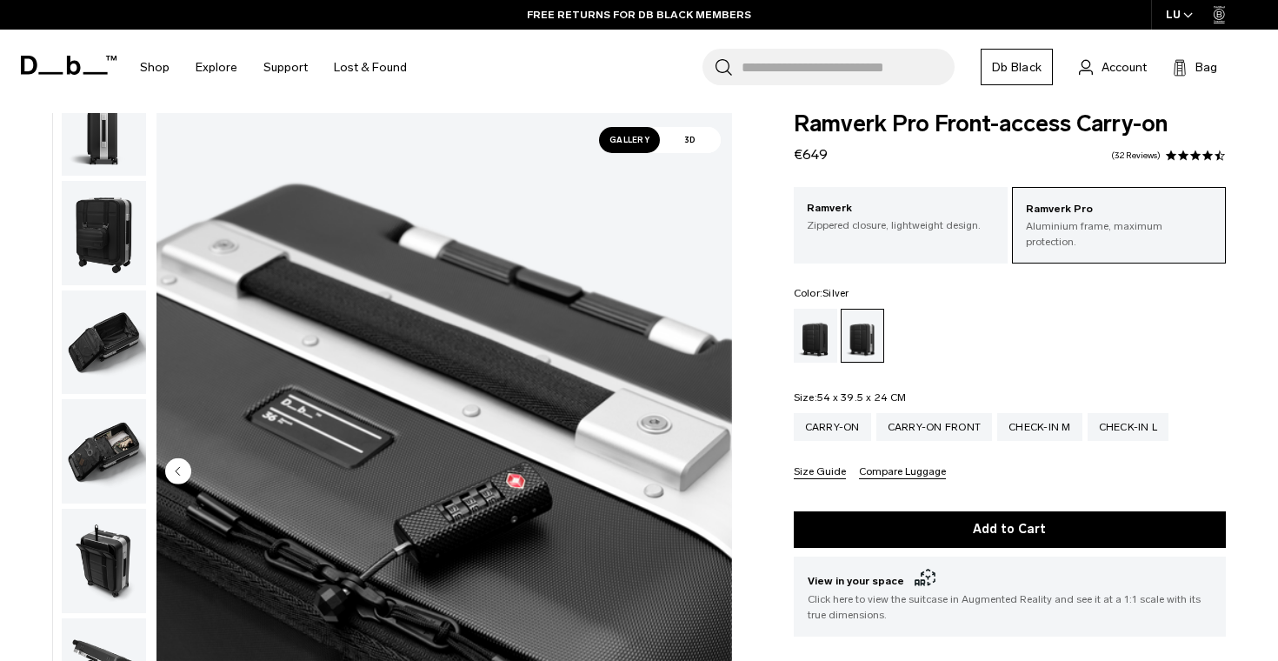
scroll to position [0, 0]
